Goal: Task Accomplishment & Management: Use online tool/utility

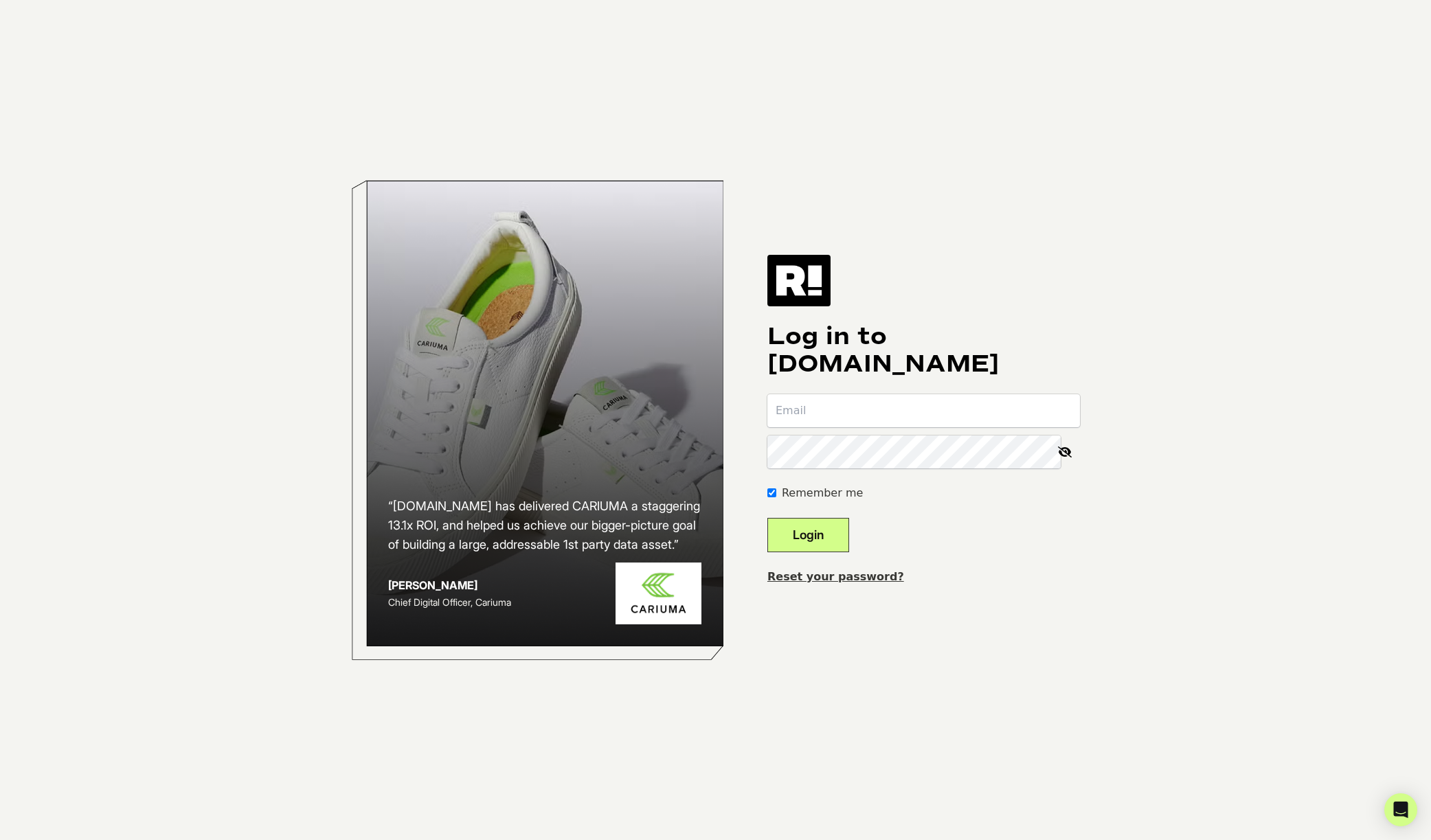
type input "[EMAIL_ADDRESS][DOMAIN_NAME]"
drag, startPoint x: 830, startPoint y: 528, endPoint x: 835, endPoint y: 497, distance: 31.4
click at [831, 527] on button "Login" at bounding box center [808, 535] width 82 height 34
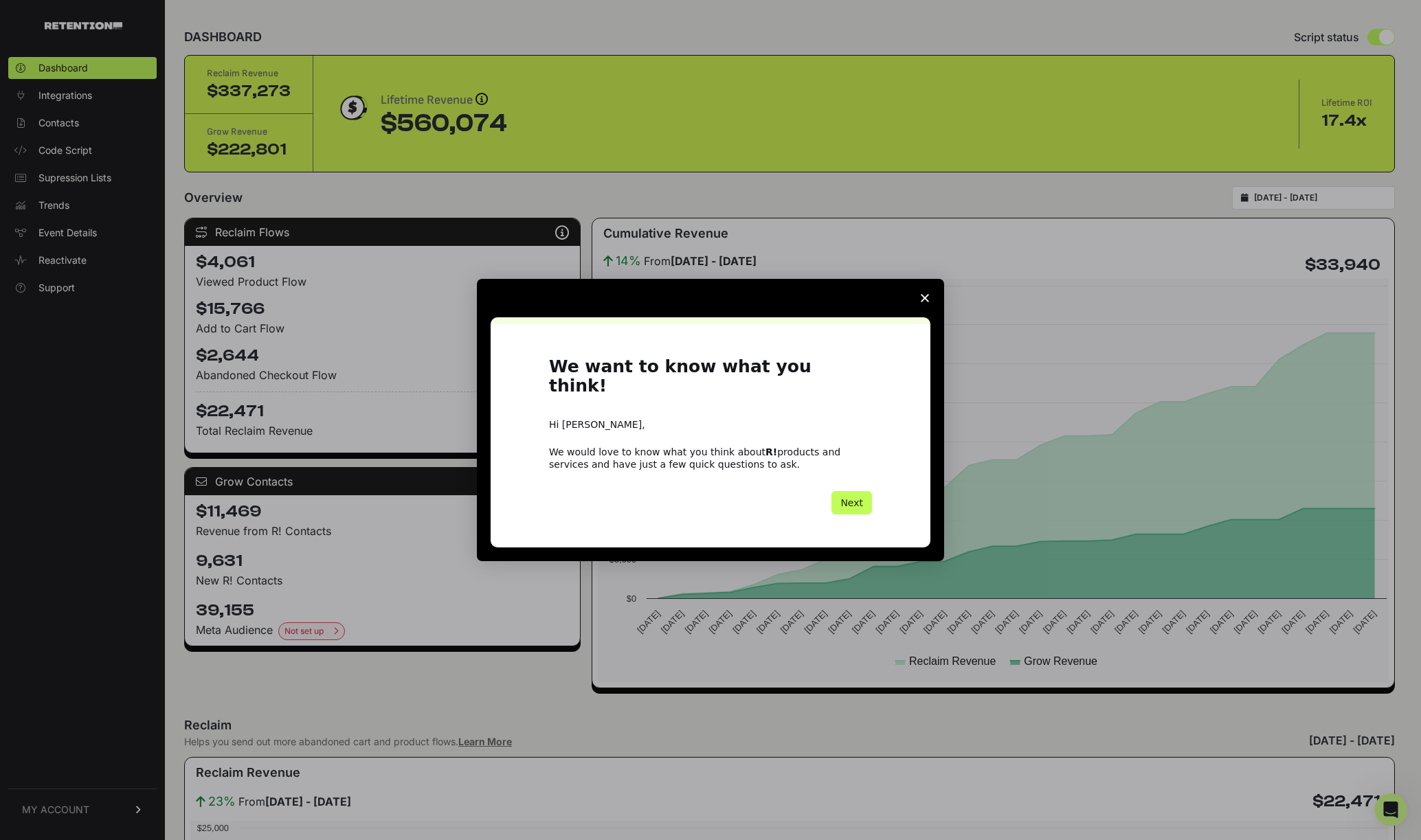
click at [858, 491] on button "Next" at bounding box center [852, 502] width 40 height 23
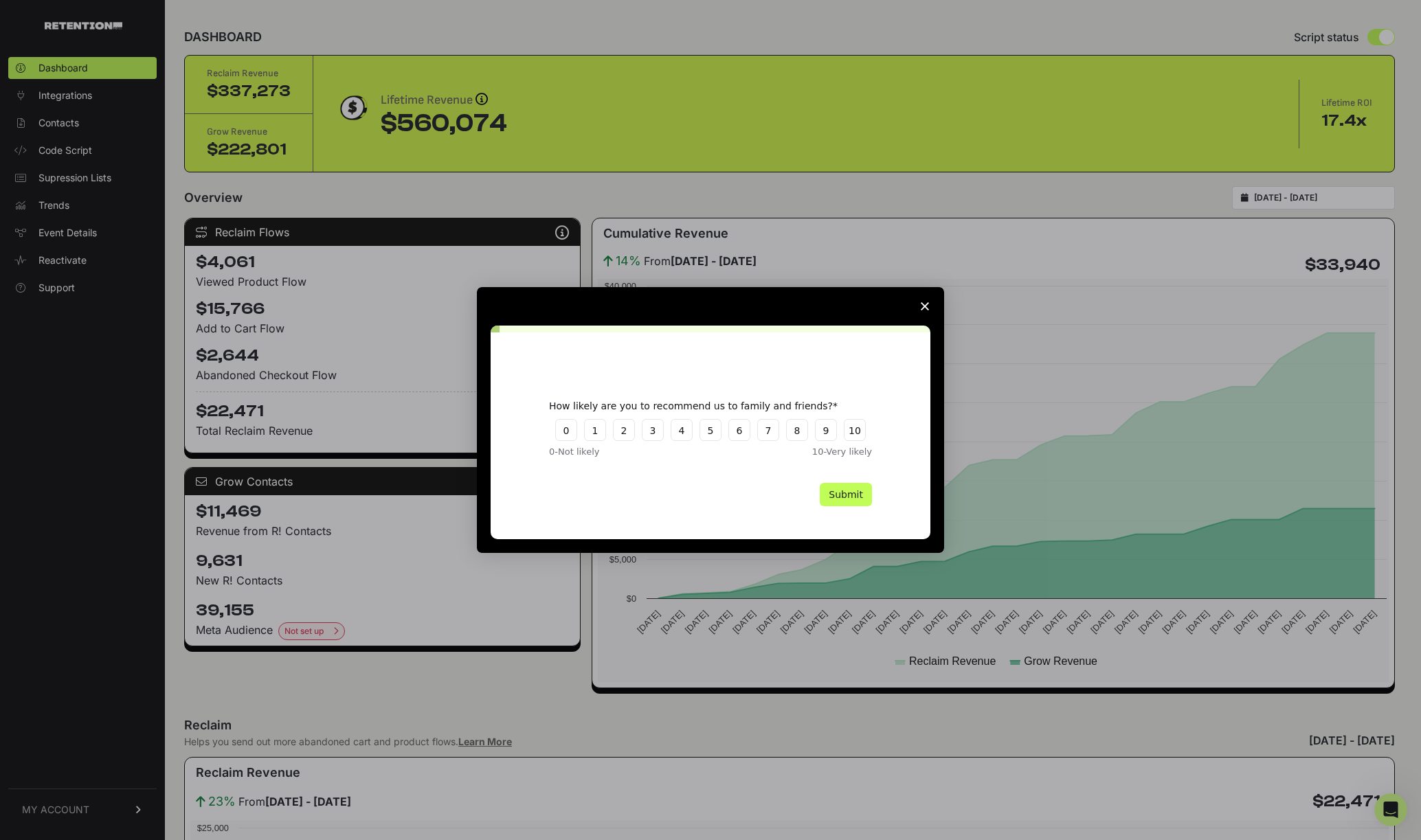
click at [860, 491] on button "Submit" at bounding box center [846, 494] width 52 height 23
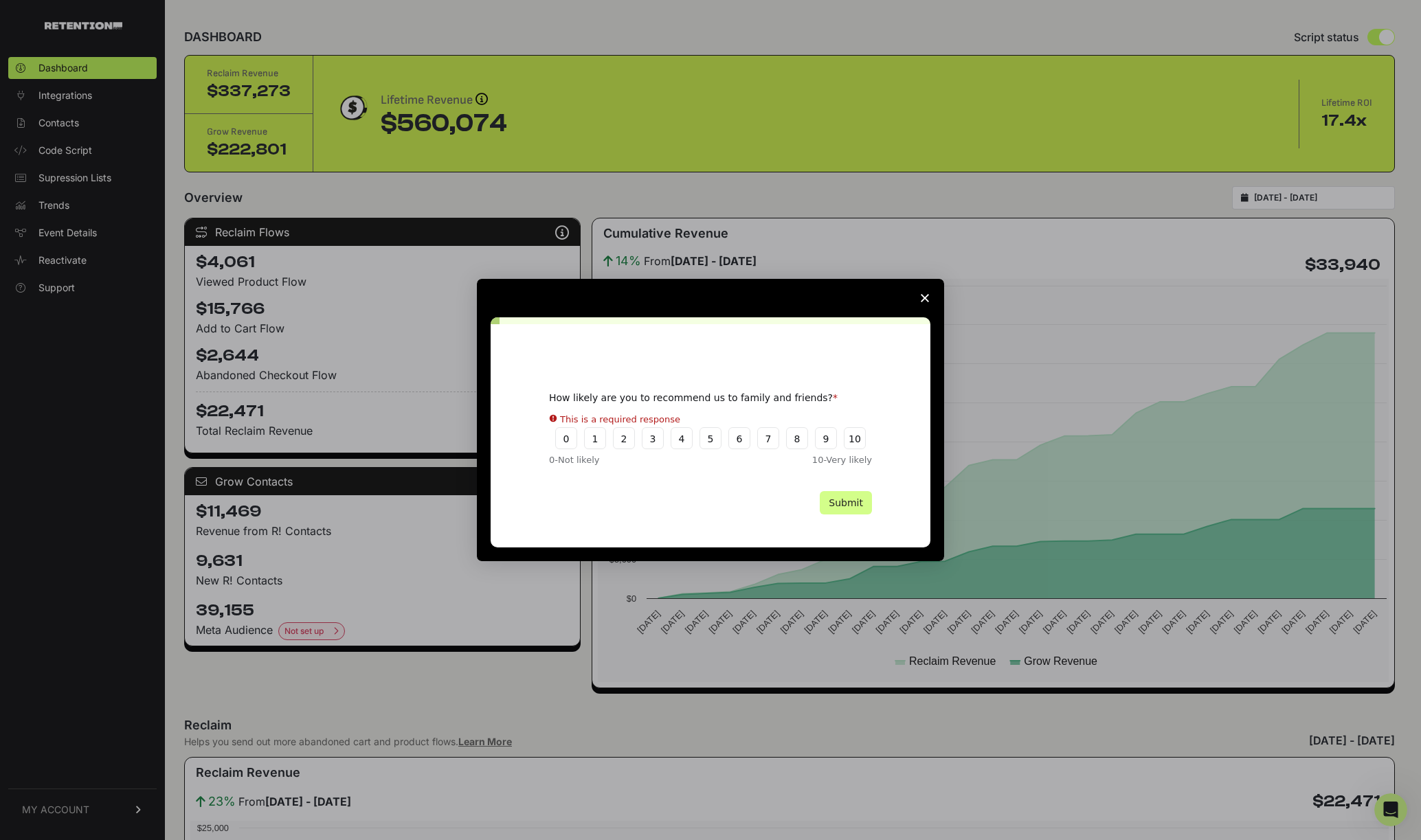
click at [917, 301] on span "Close survey" at bounding box center [924, 298] width 38 height 38
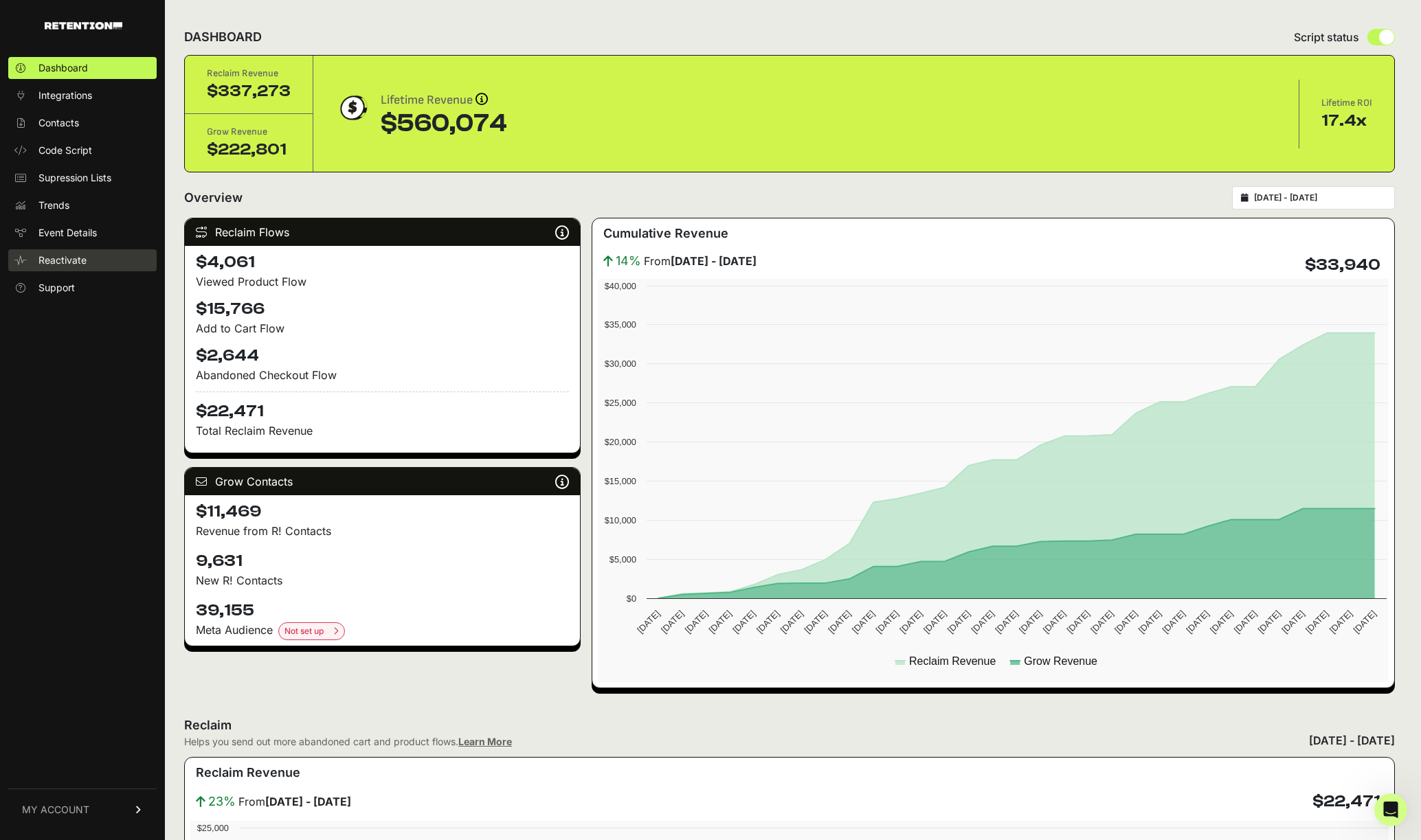
click at [68, 268] on link "Reactivate" at bounding box center [82, 260] width 148 height 22
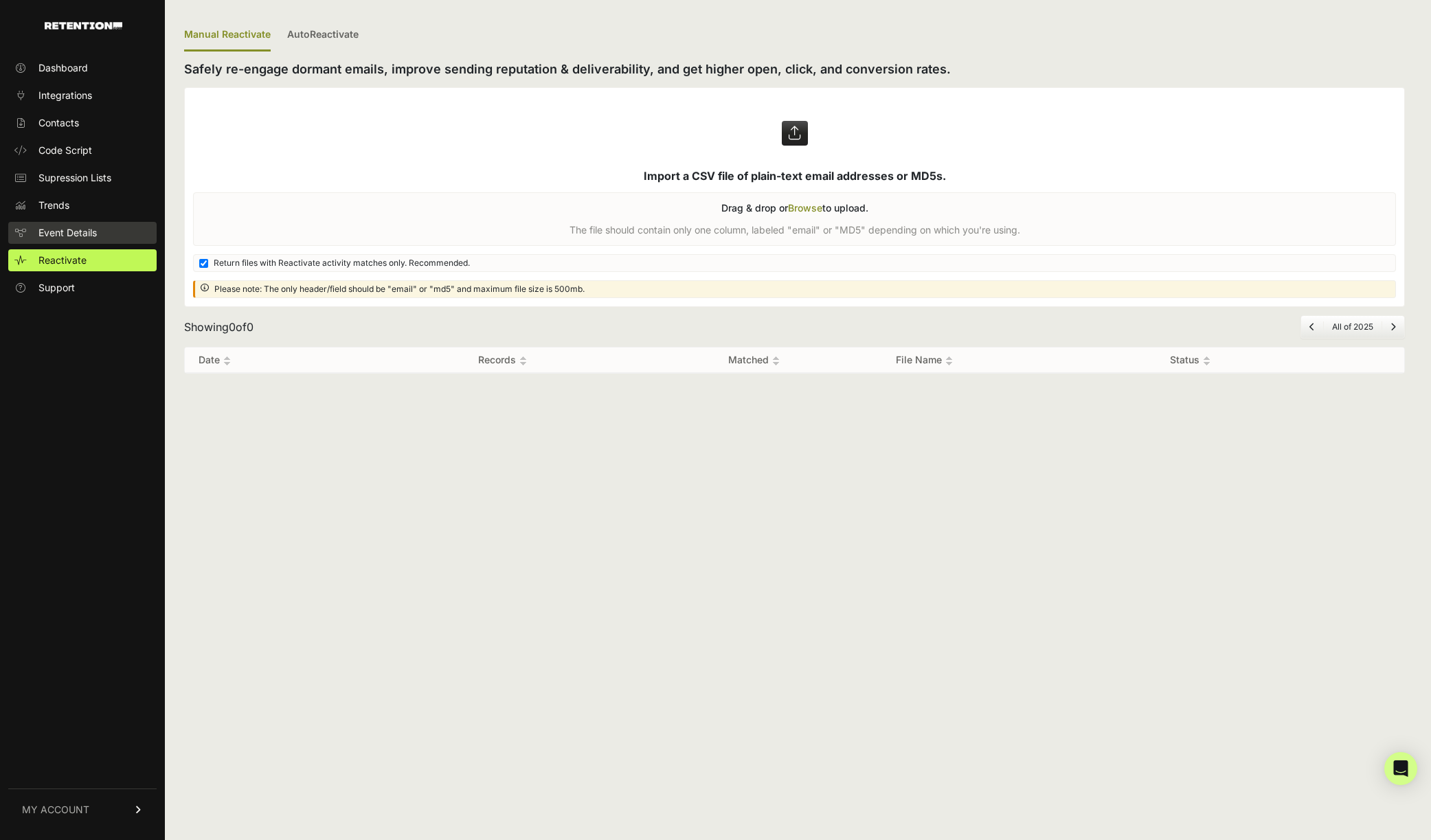
click at [59, 236] on span "Event Details" at bounding box center [67, 233] width 58 height 13
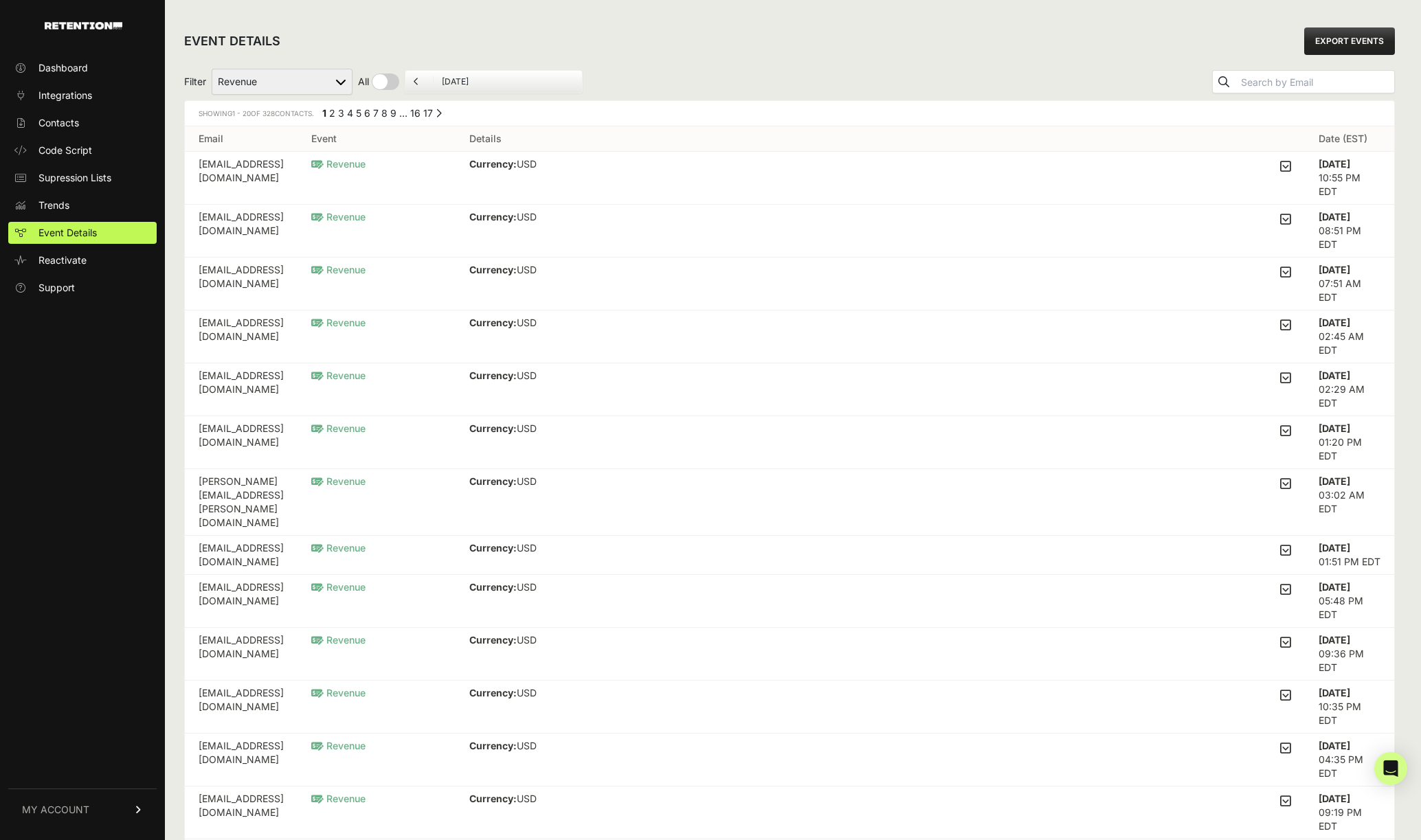
click at [71, 807] on span "MY ACCOUNT" at bounding box center [55, 809] width 67 height 13
click at [80, 789] on span "Subscription" at bounding box center [66, 791] width 56 height 13
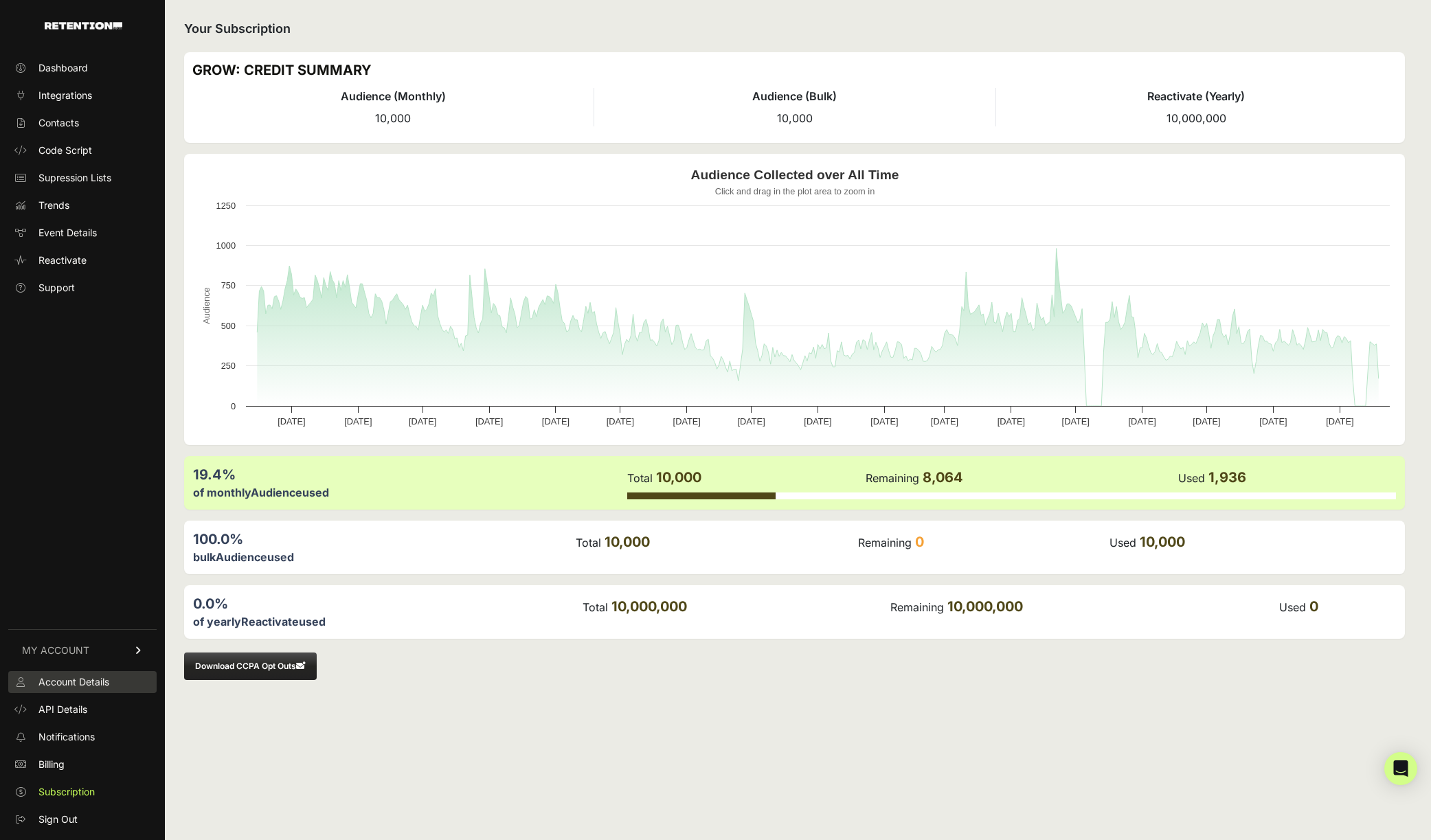
click at [90, 690] on link "Account Details" at bounding box center [82, 681] width 148 height 22
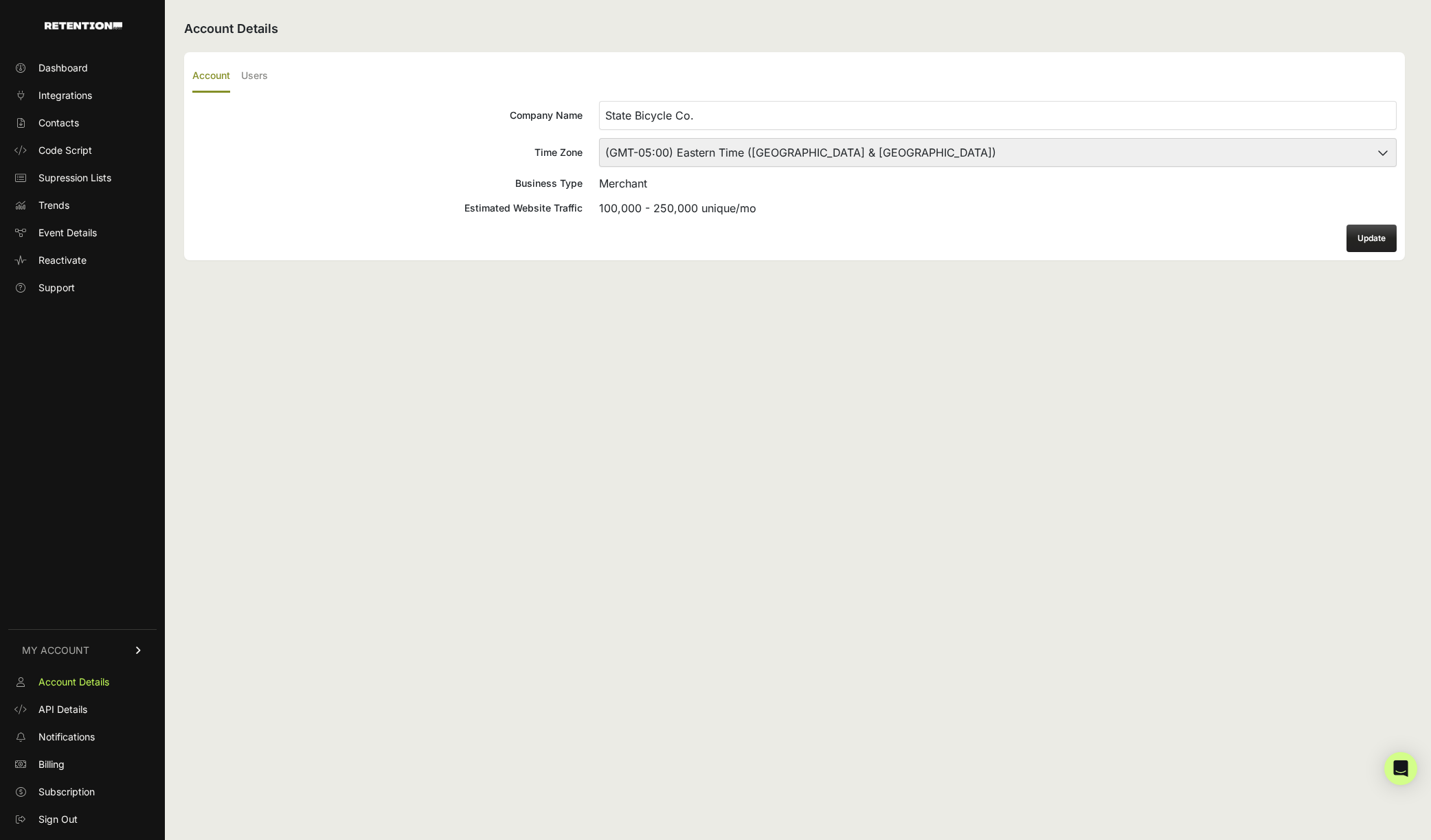
click at [87, 708] on span "API Details" at bounding box center [62, 709] width 49 height 13
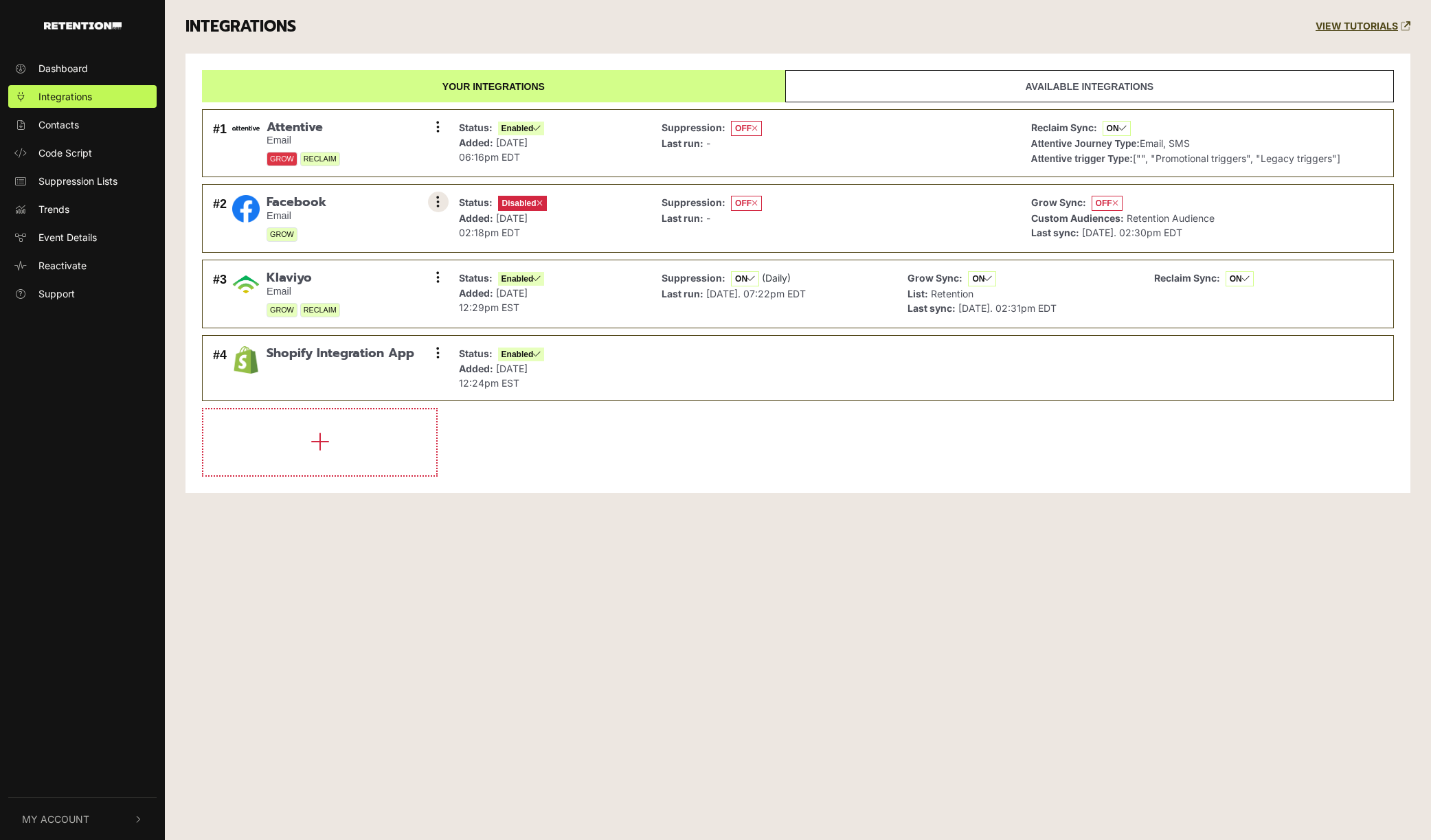
click at [442, 199] on button at bounding box center [439, 202] width 21 height 21
click at [363, 268] on link "Enable" at bounding box center [355, 263] width 130 height 31
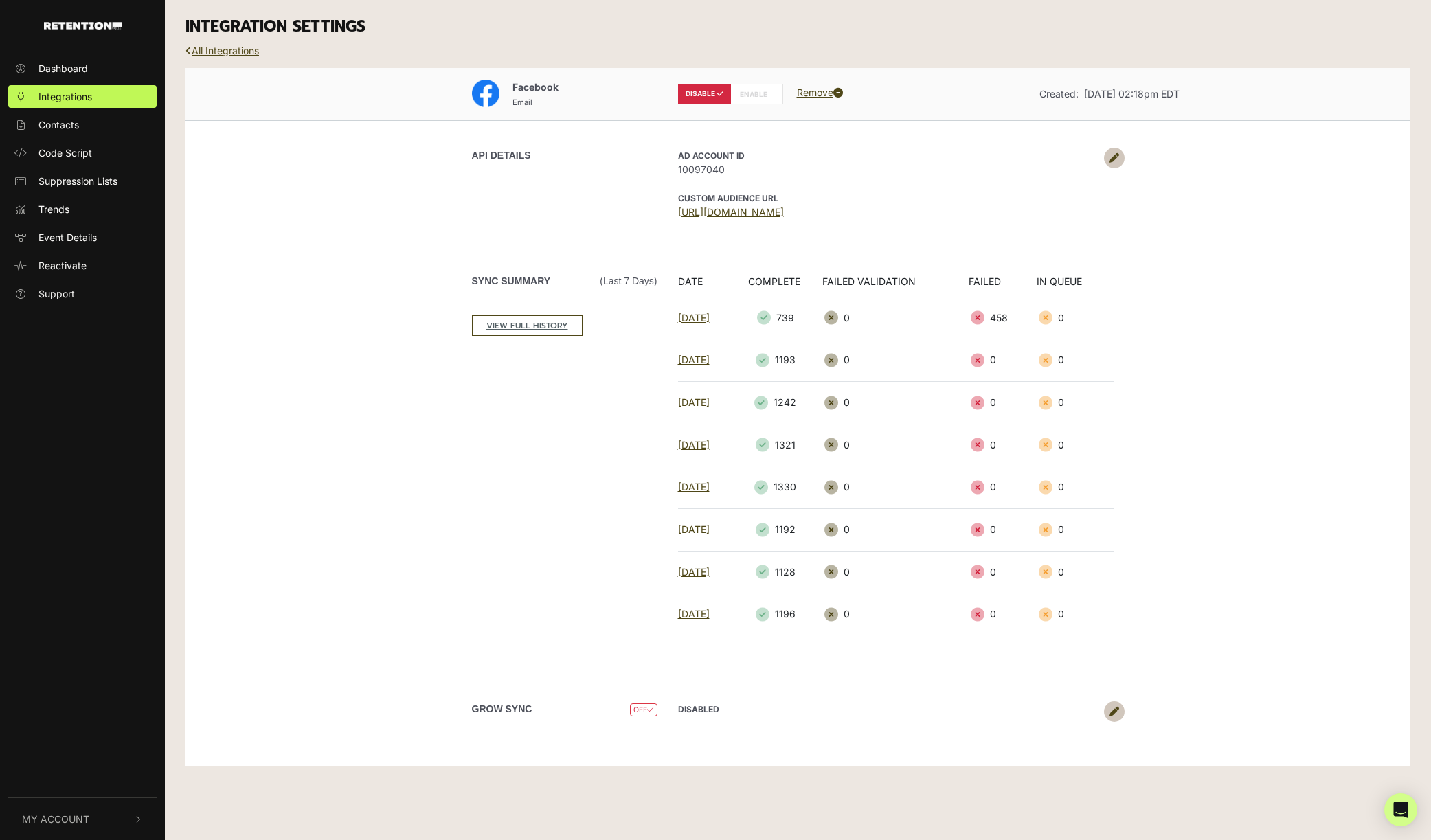
click at [1117, 154] on icon at bounding box center [1114, 158] width 10 height 10
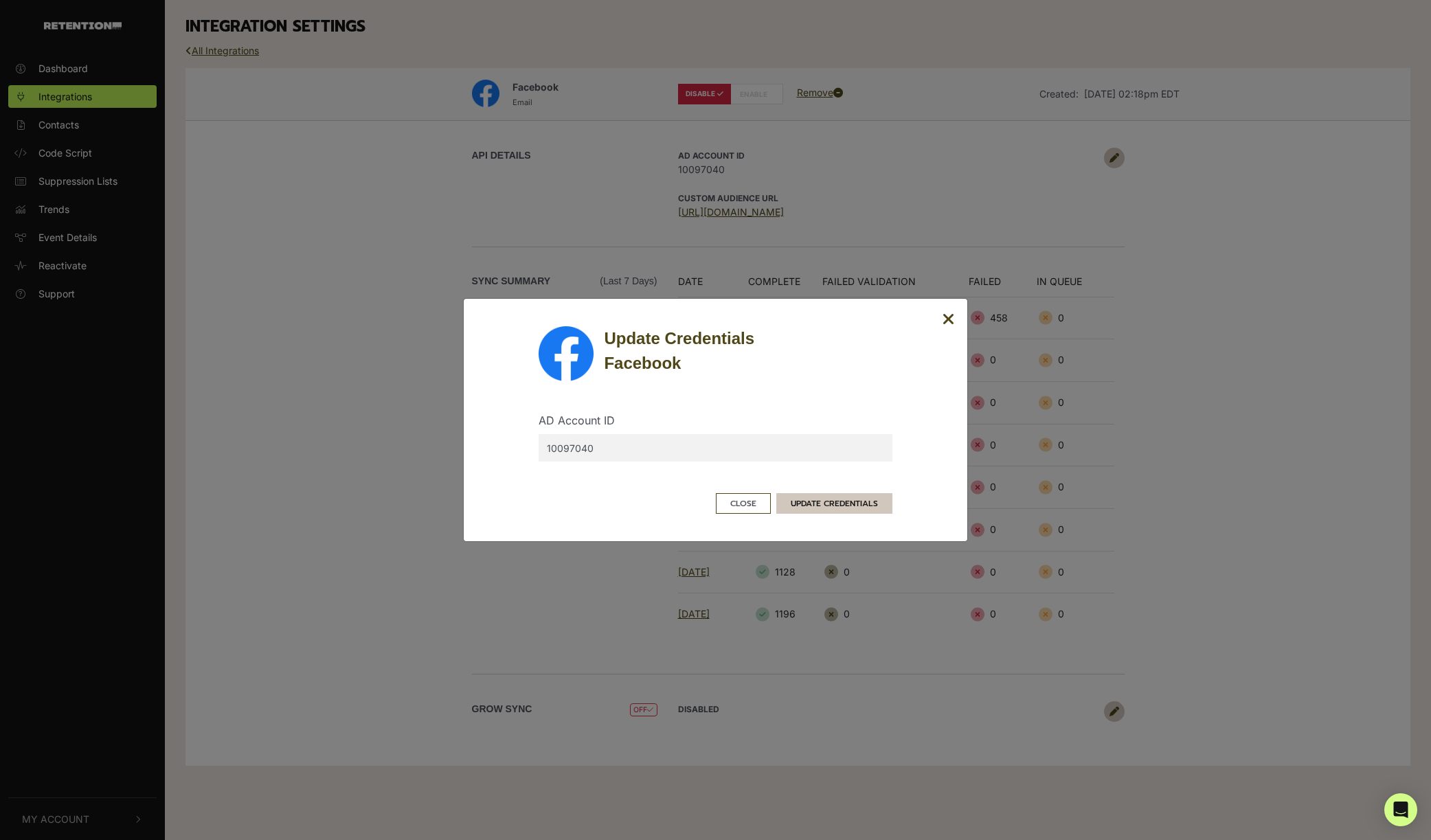
click at [854, 499] on button "UPDATE CREDENTIALS" at bounding box center [834, 503] width 116 height 21
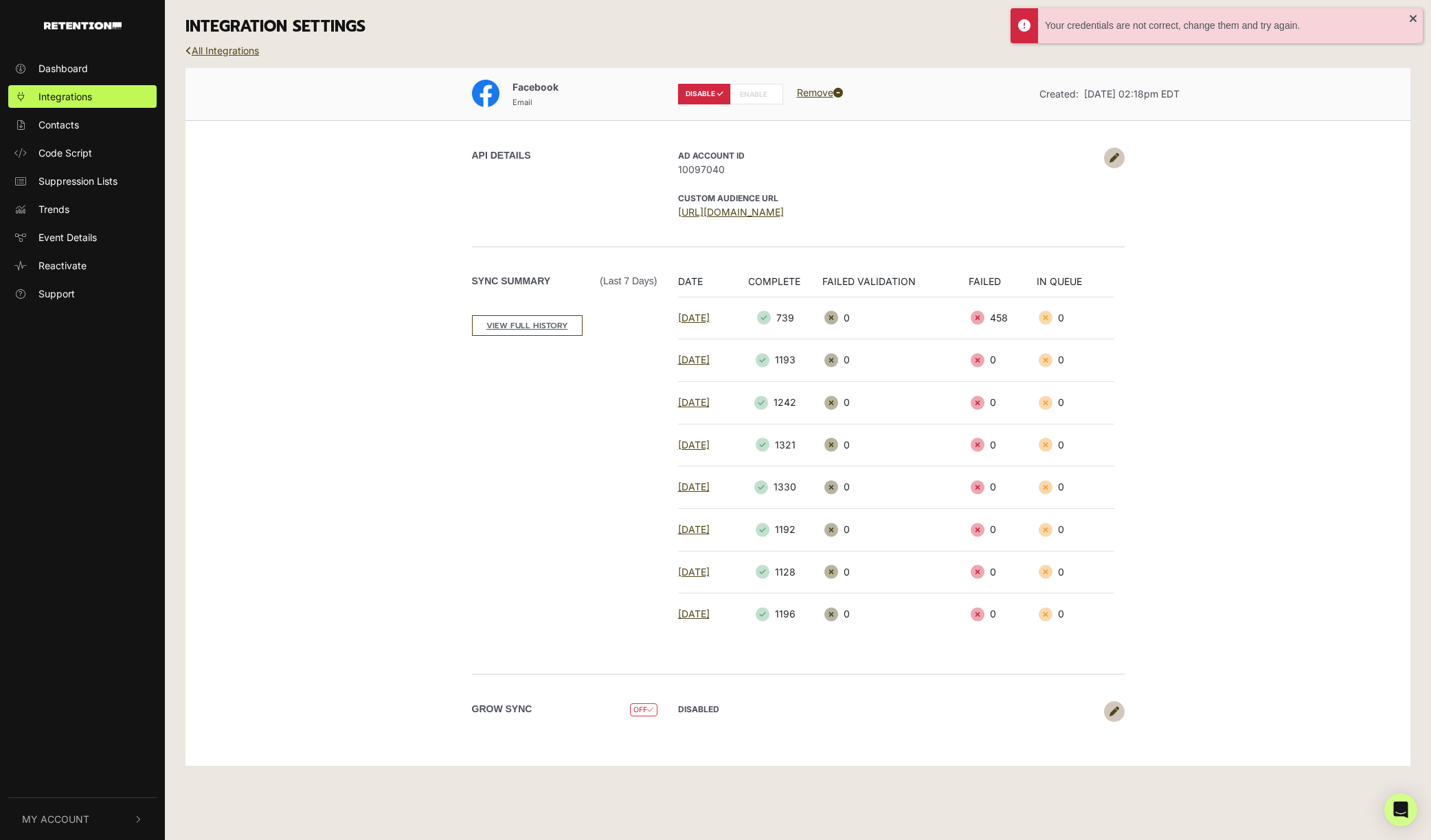
click at [751, 93] on label "ENABLE" at bounding box center [757, 94] width 53 height 21
radio input "false"
radio input "true"
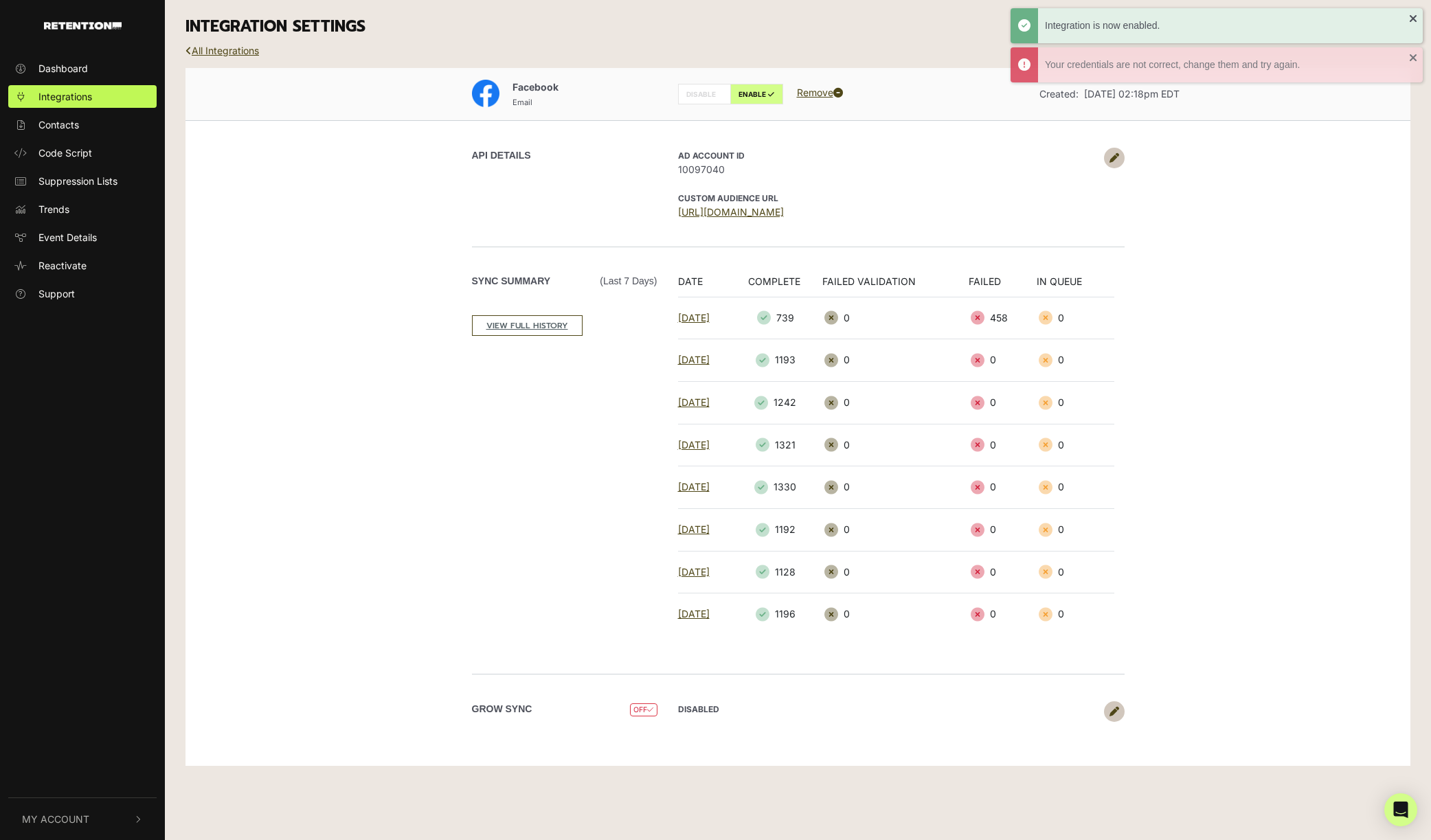
click at [801, 152] on p "AD Account ID 10097040" at bounding box center [888, 162] width 419 height 29
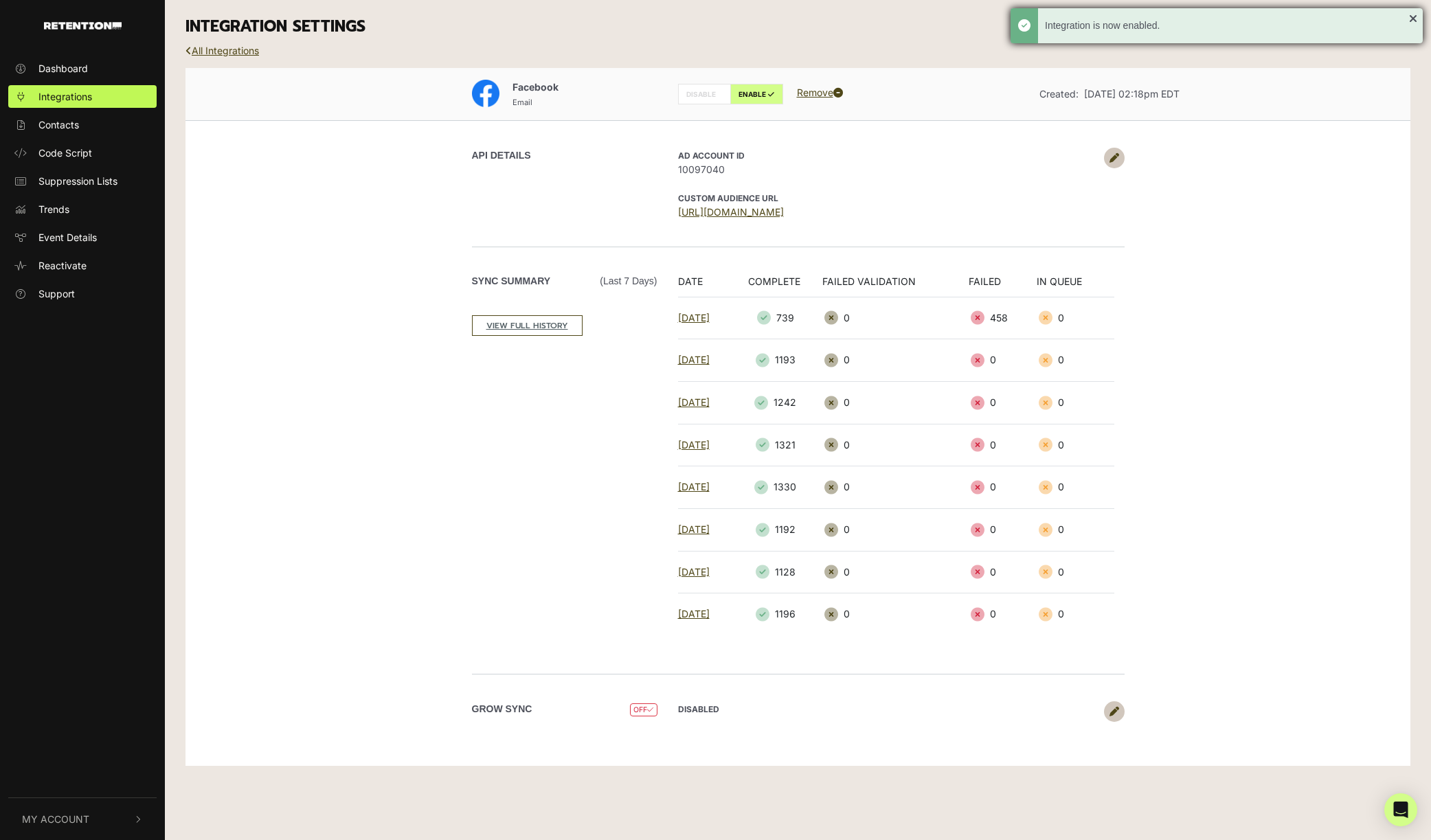
click at [1416, 21] on div "Integration is now enabled." at bounding box center [1217, 25] width 412 height 35
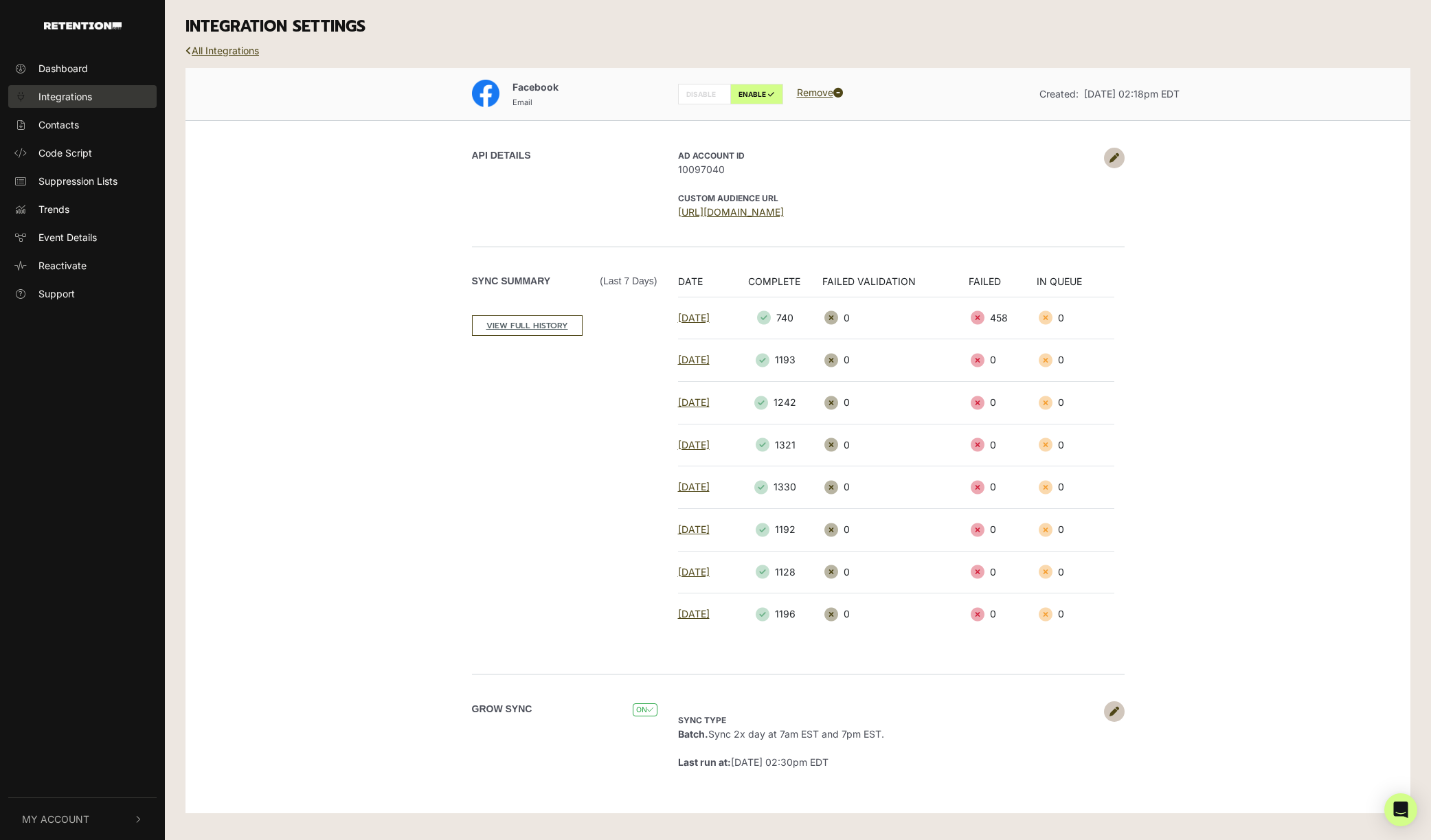
click at [126, 94] on link "Integrations" at bounding box center [82, 96] width 148 height 22
